Goal: Task Accomplishment & Management: Manage account settings

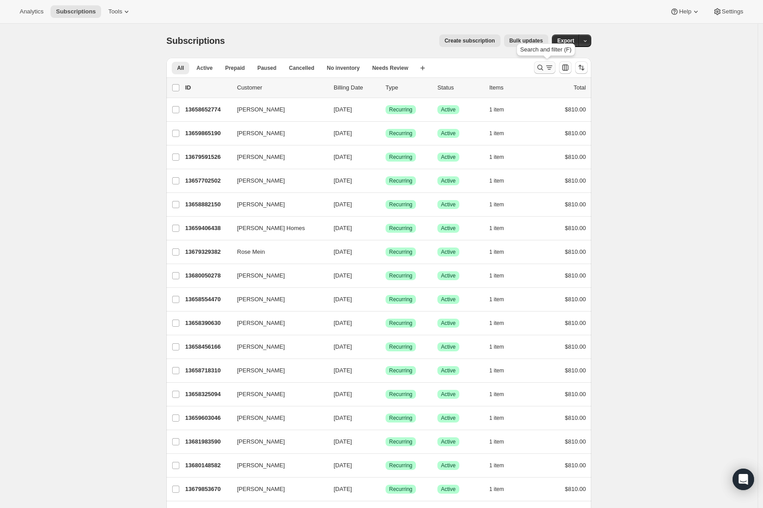
click at [542, 66] on icon "Search and filter results" at bounding box center [540, 67] width 9 height 9
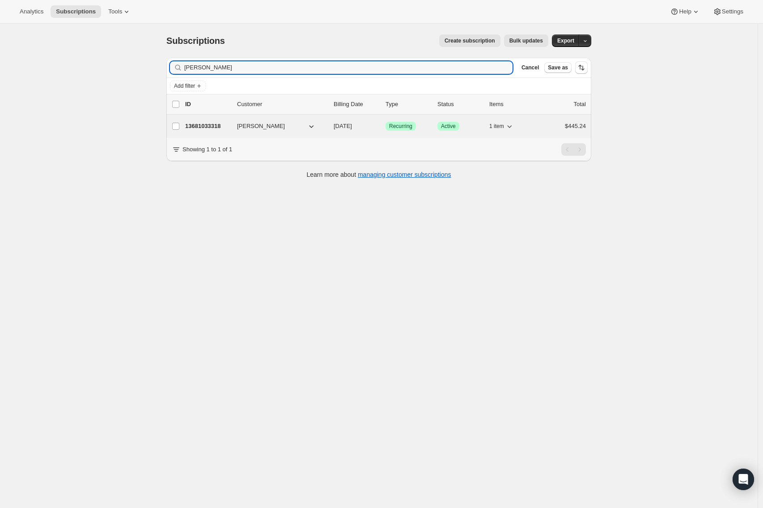
type input "[PERSON_NAME]"
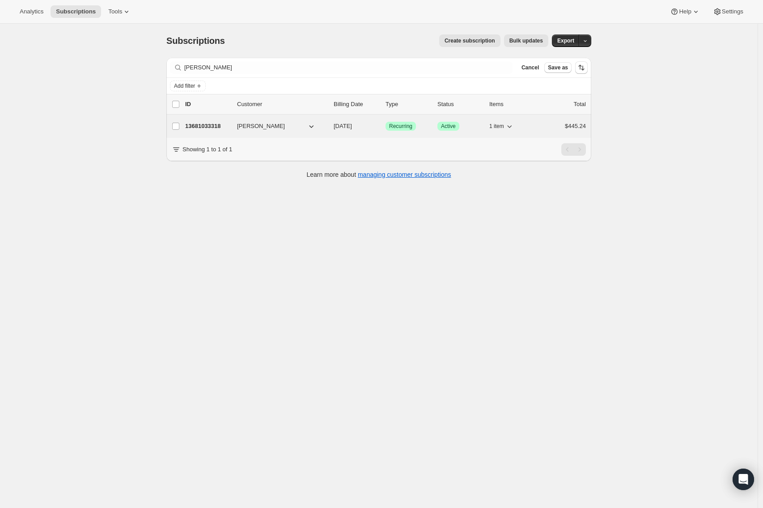
click at [208, 125] on p "13681033318" at bounding box center [207, 126] width 45 height 9
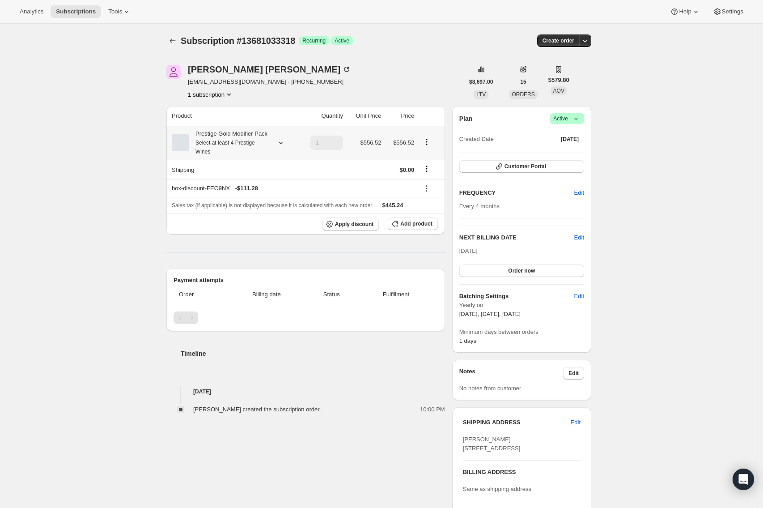
click at [281, 147] on icon at bounding box center [280, 142] width 9 height 9
click at [284, 147] on icon at bounding box center [280, 142] width 9 height 9
click at [285, 147] on icon at bounding box center [280, 142] width 9 height 9
